Goal: Complete application form

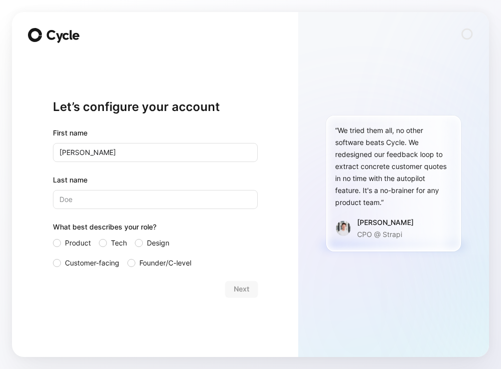
type input "Adam"
click at [168, 200] on input "Last name" at bounding box center [155, 199] width 205 height 19
type input "Wood"
click at [95, 263] on span "Customer-facing" at bounding box center [92, 263] width 54 height 12
click at [53, 257] on input "Customer-facing" at bounding box center [53, 257] width 0 height 0
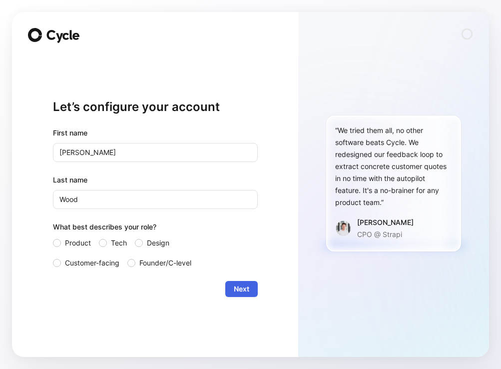
click at [245, 288] on span "Next" at bounding box center [241, 289] width 15 height 12
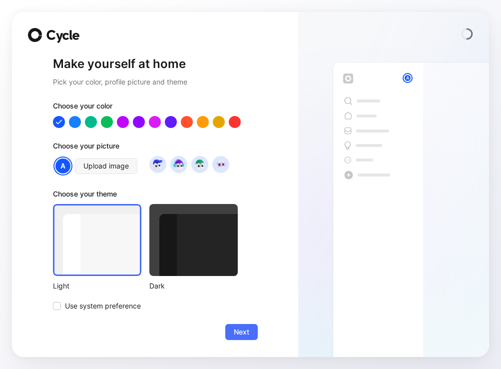
click at [214, 259] on div at bounding box center [193, 240] width 88 height 72
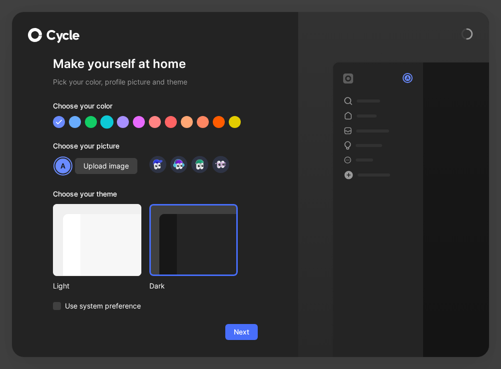
click at [107, 123] on div at bounding box center [106, 121] width 13 height 13
click at [235, 126] on div at bounding box center [234, 121] width 13 height 13
click at [69, 307] on span "Use system preference" at bounding box center [103, 306] width 76 height 12
click at [53, 300] on input "Use system preference" at bounding box center [53, 300] width 0 height 0
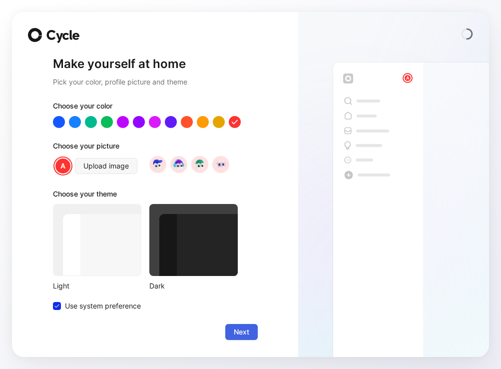
click at [230, 330] on button "Next" at bounding box center [241, 332] width 32 height 16
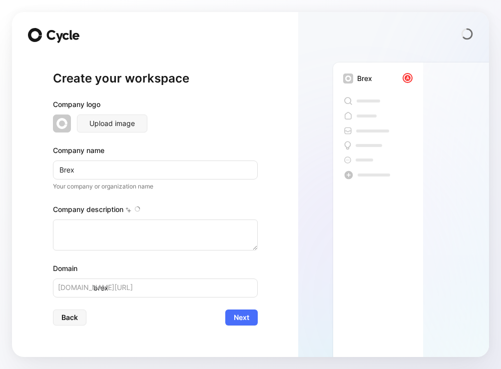
type textarea "Brex is a financial technology company founded in 2017 by Henrique Dubugras and…"
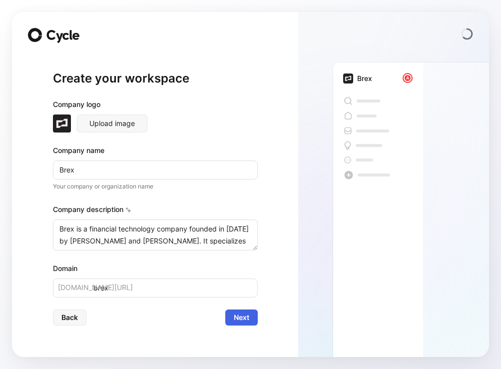
click at [248, 320] on span "Next" at bounding box center [241, 317] width 15 height 12
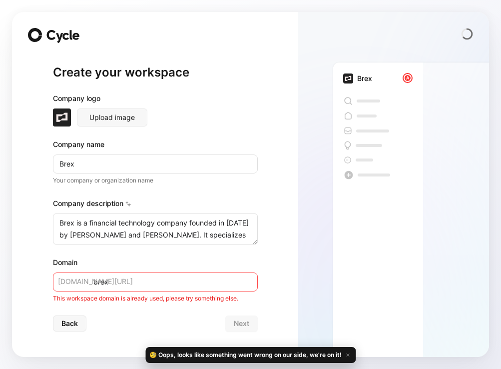
click at [194, 271] on div "Domain brex cycle.app/ This workspace domain is already used, please try someth…" at bounding box center [155, 279] width 205 height 47
click at [194, 278] on input "brex" at bounding box center [155, 281] width 205 height 19
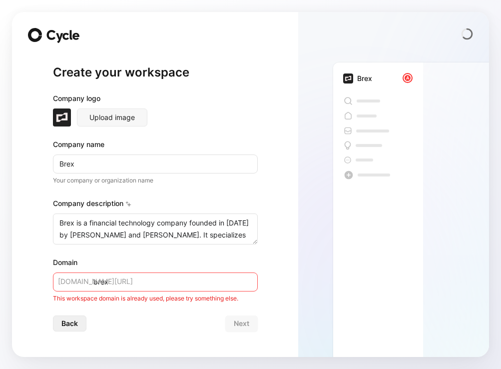
click at [71, 319] on span "Back" at bounding box center [69, 323] width 16 height 12
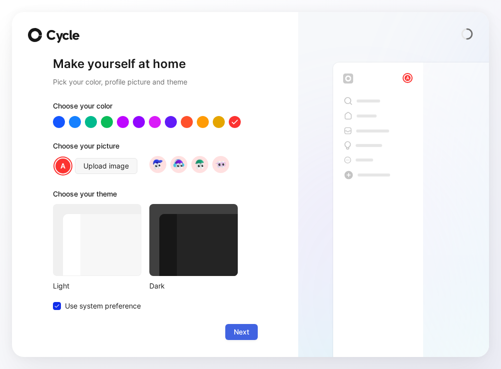
click at [241, 324] on button "Next" at bounding box center [241, 332] width 32 height 16
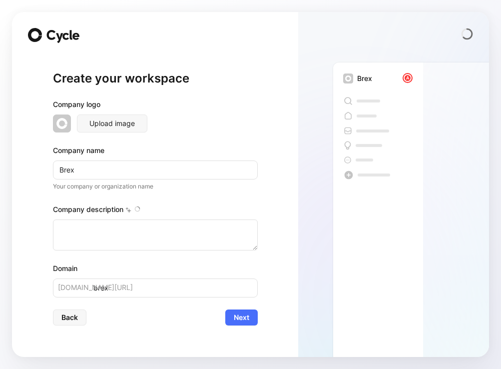
type textarea "Brex is a financial technology company founded in 2017 by Henrique Dubugras and…"
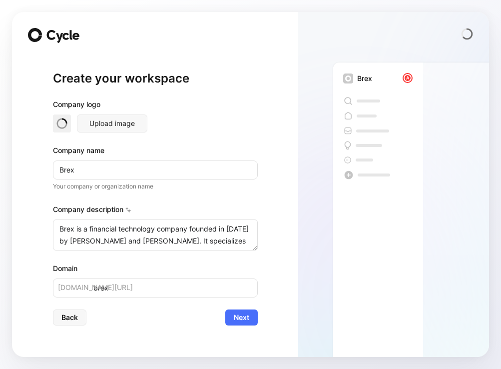
click at [76, 285] on span "[DOMAIN_NAME][URL]" at bounding box center [95, 287] width 75 height 12
click at [130, 288] on input "brex" at bounding box center [155, 287] width 205 height 19
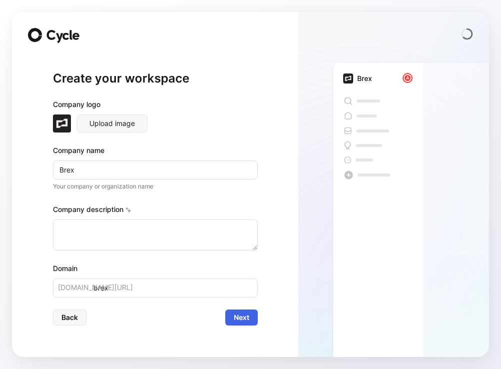
click at [242, 319] on span "Next" at bounding box center [241, 317] width 15 height 12
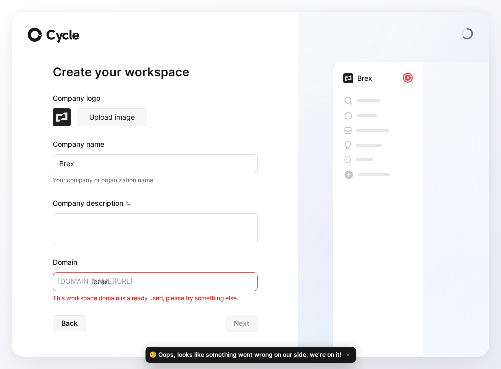
click at [148, 280] on input "brex" at bounding box center [155, 281] width 205 height 19
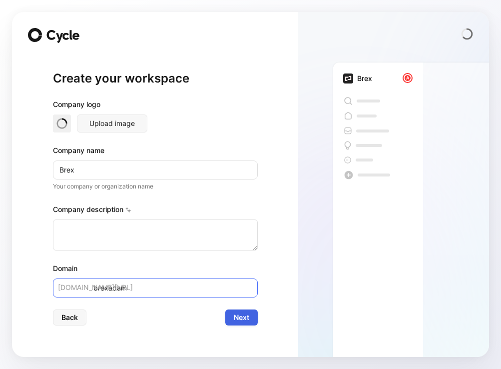
type input "brexadam"
click at [246, 320] on span "Next" at bounding box center [241, 317] width 15 height 12
